Goal: Information Seeking & Learning: Learn about a topic

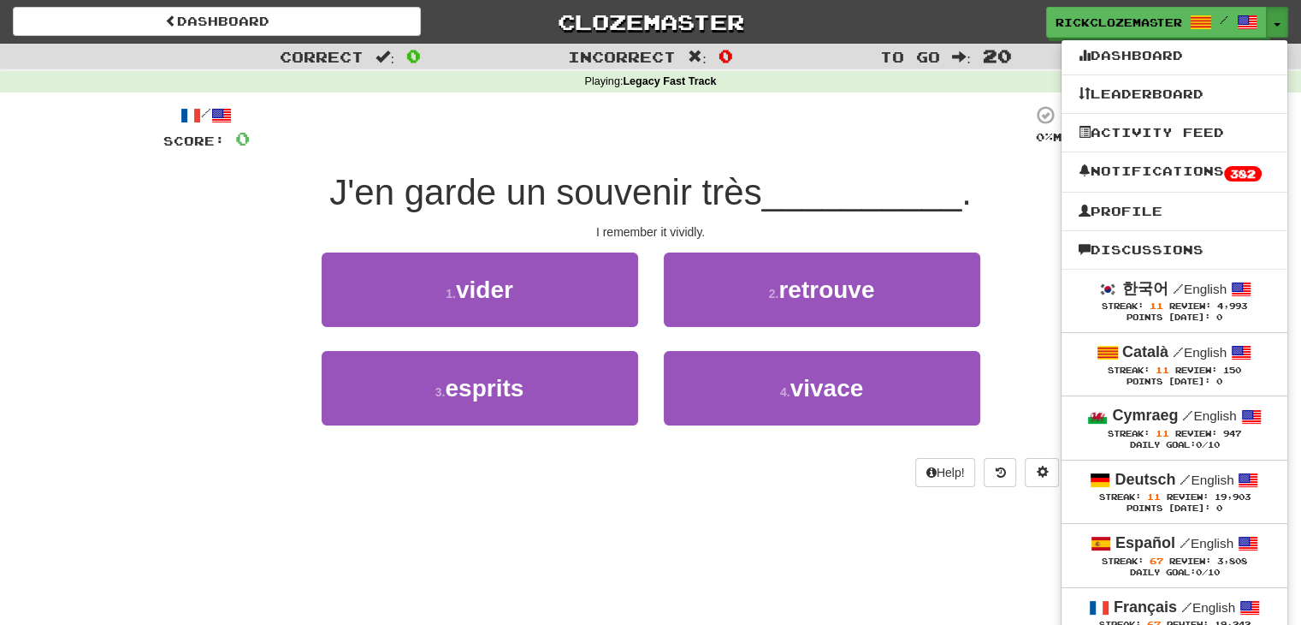
click at [780, 92] on div "Playing : Legacy Fast Track" at bounding box center [650, 82] width 1301 height 22
